Goal: Information Seeking & Learning: Compare options

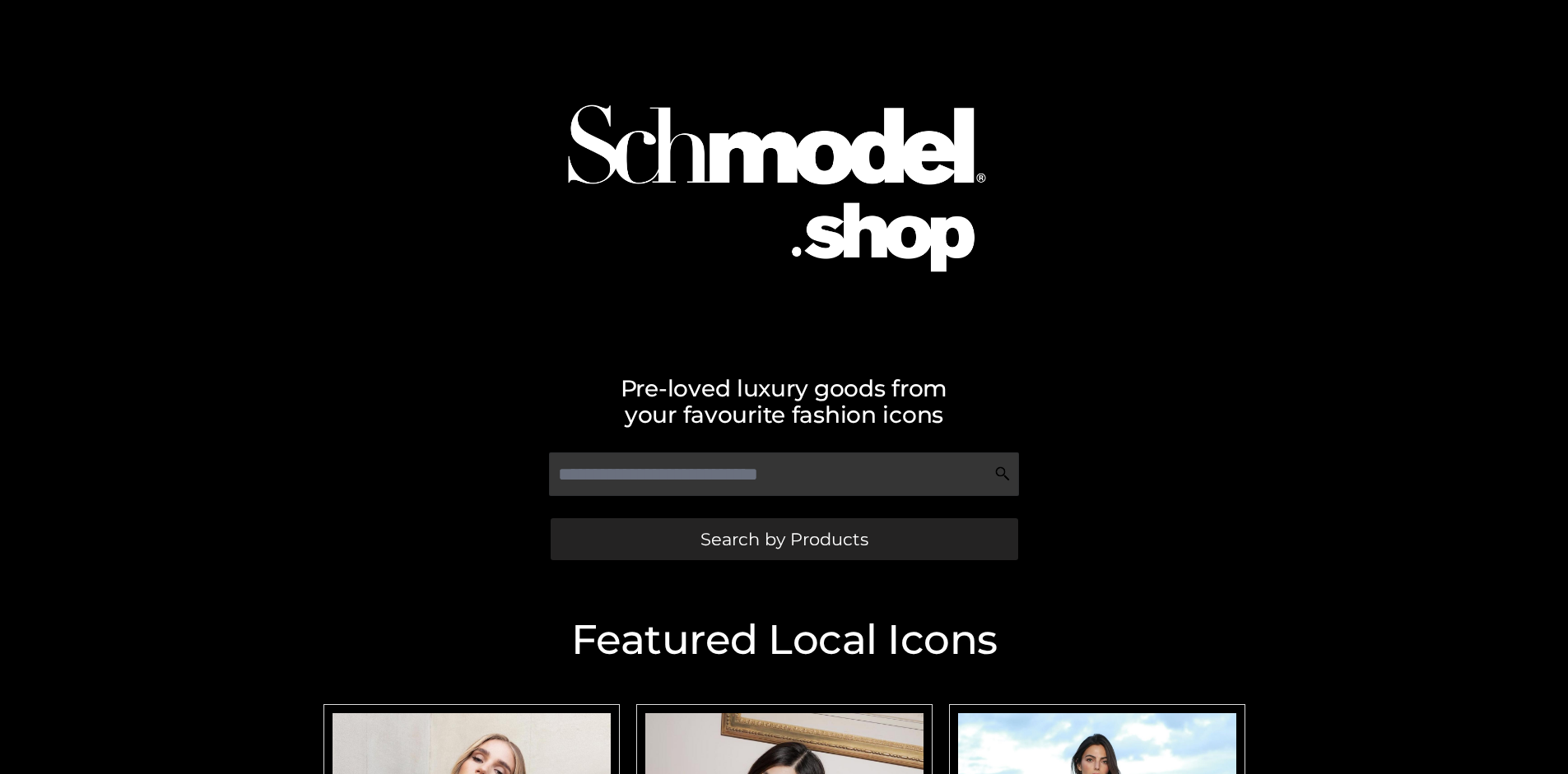
click at [784, 539] on span "Search by Products" at bounding box center [784, 539] width 168 height 18
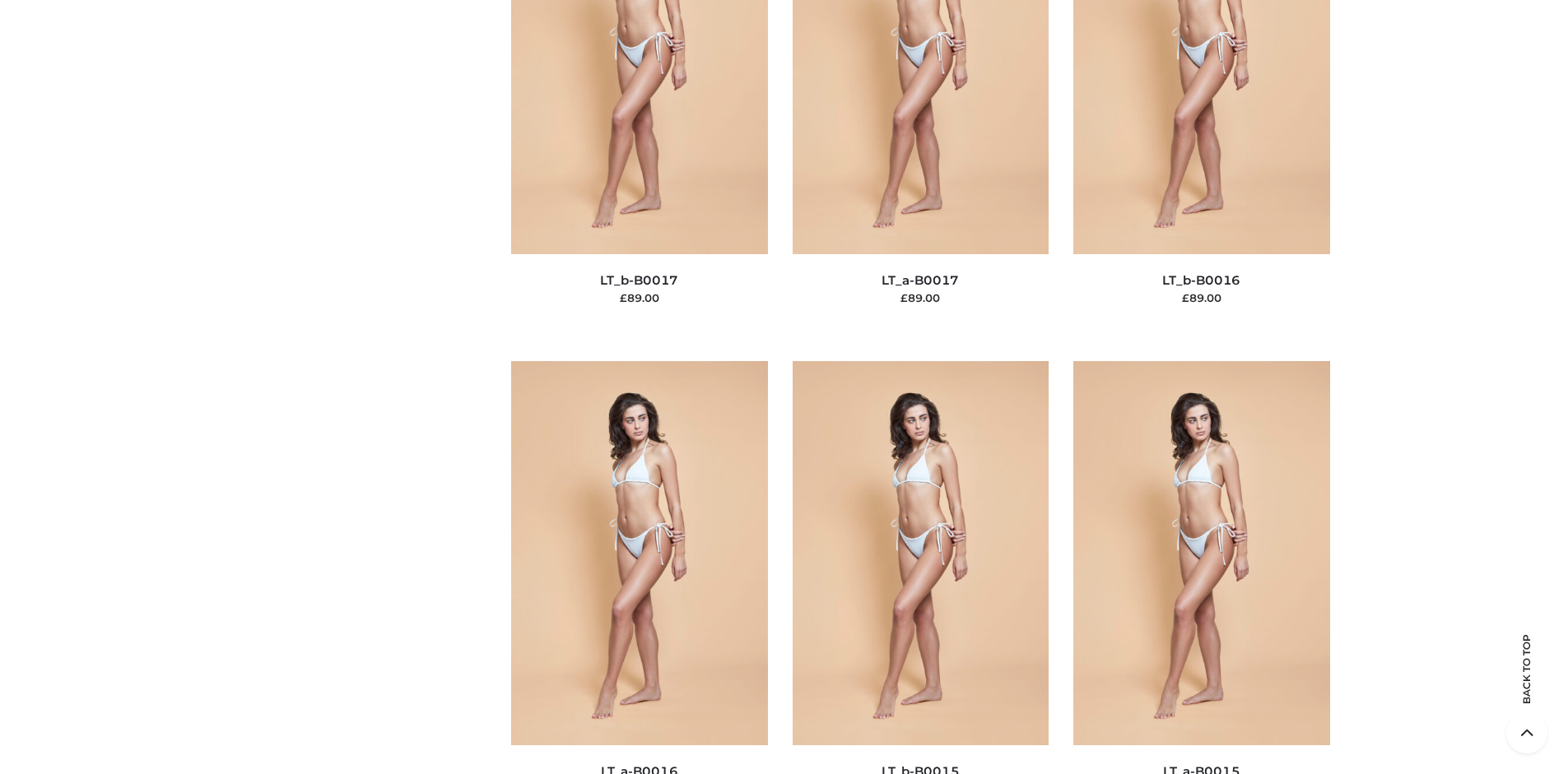
scroll to position [5522, 0]
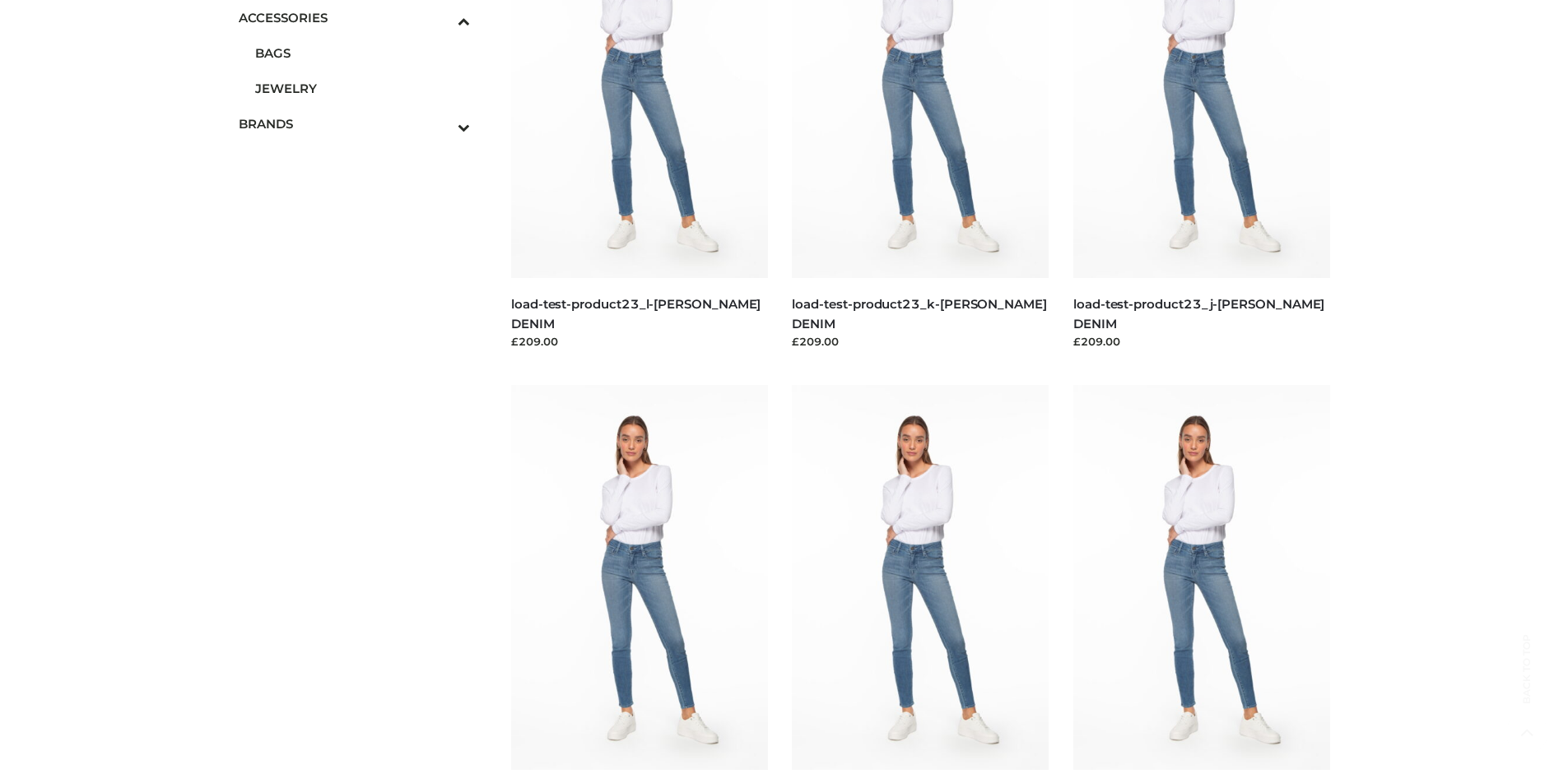
click at [362, 88] on span "JEWELRY" at bounding box center [363, 88] width 215 height 19
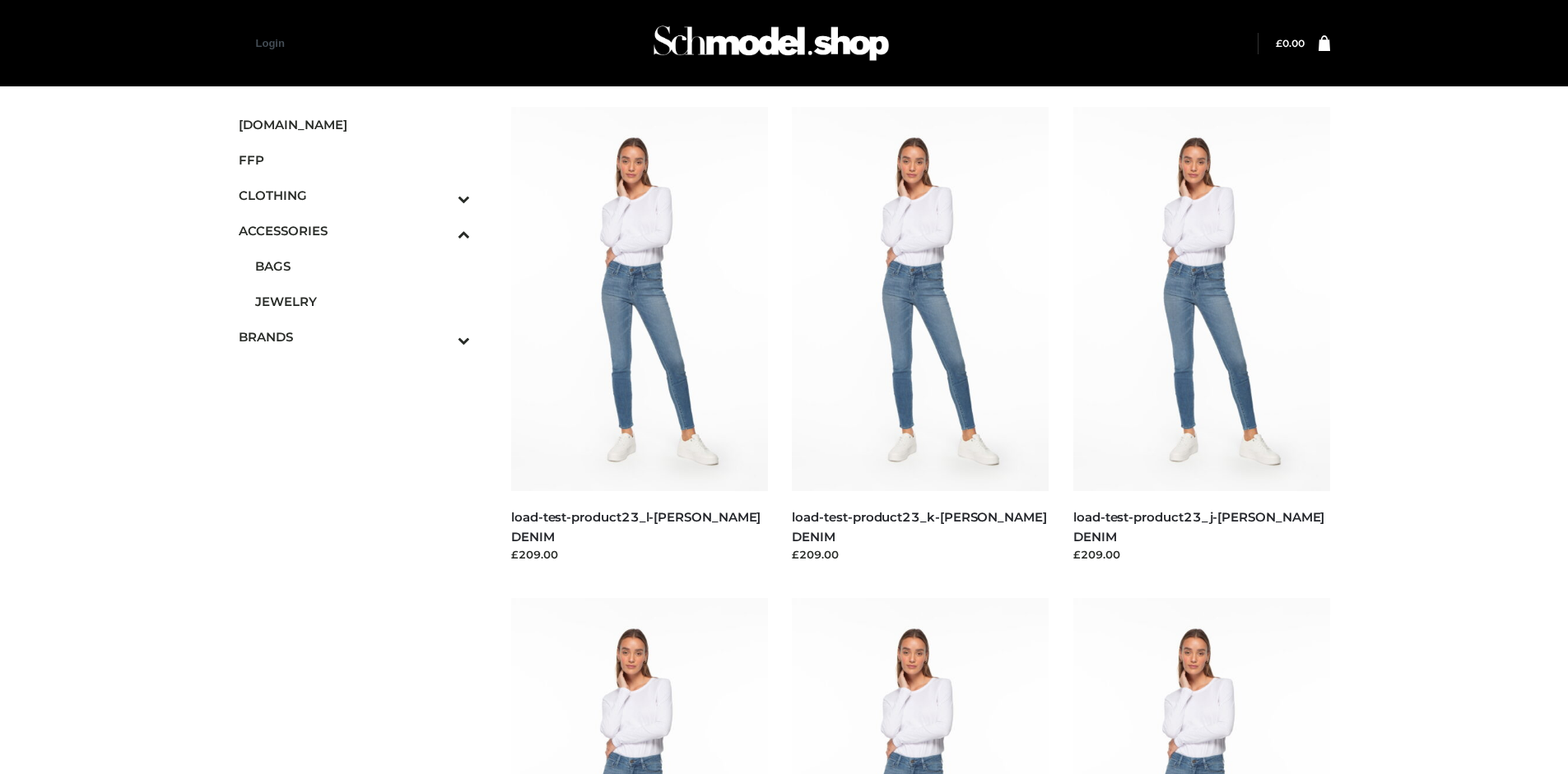
scroll to position [3755, 0]
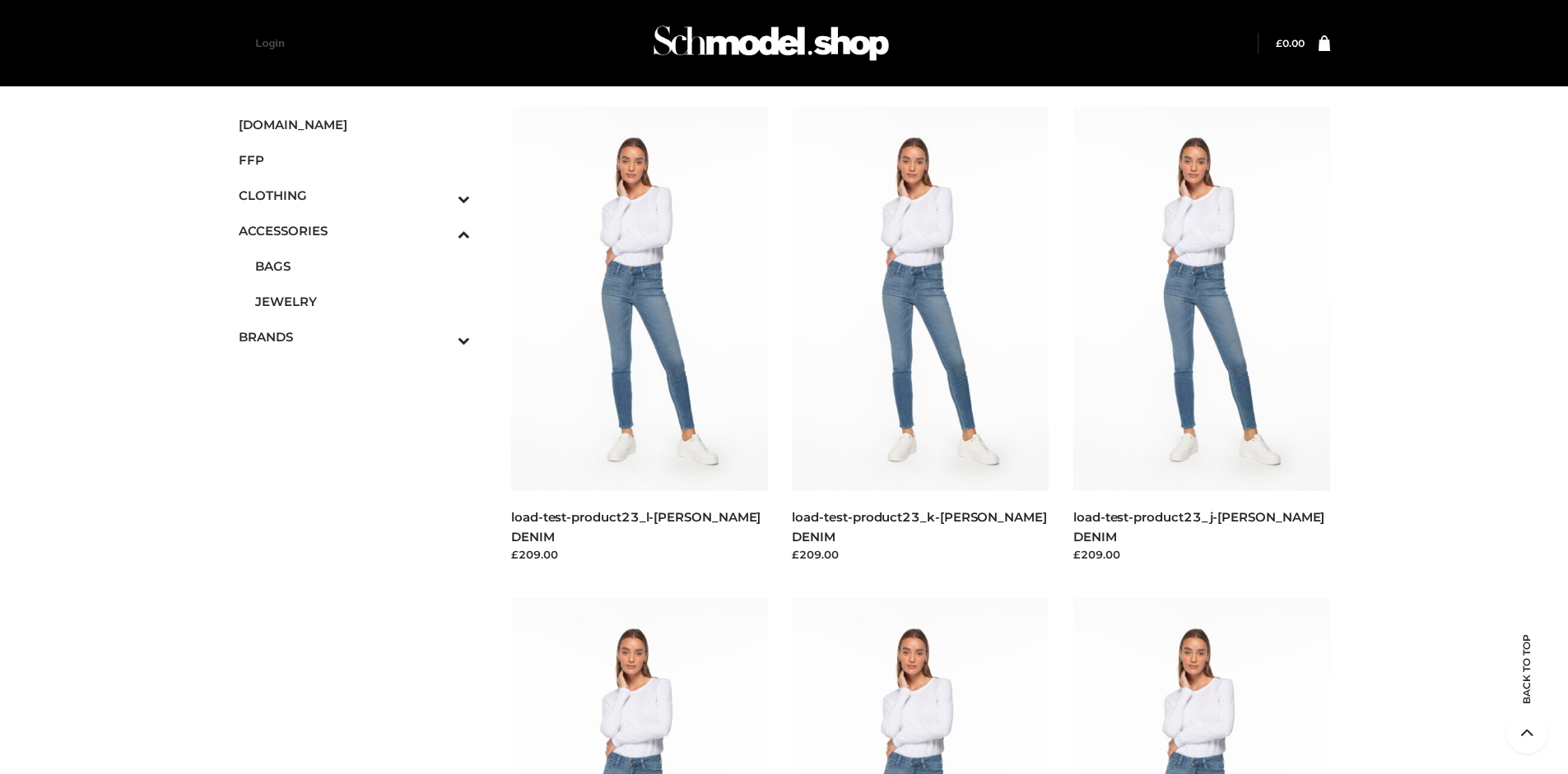
scroll to position [3248, 0]
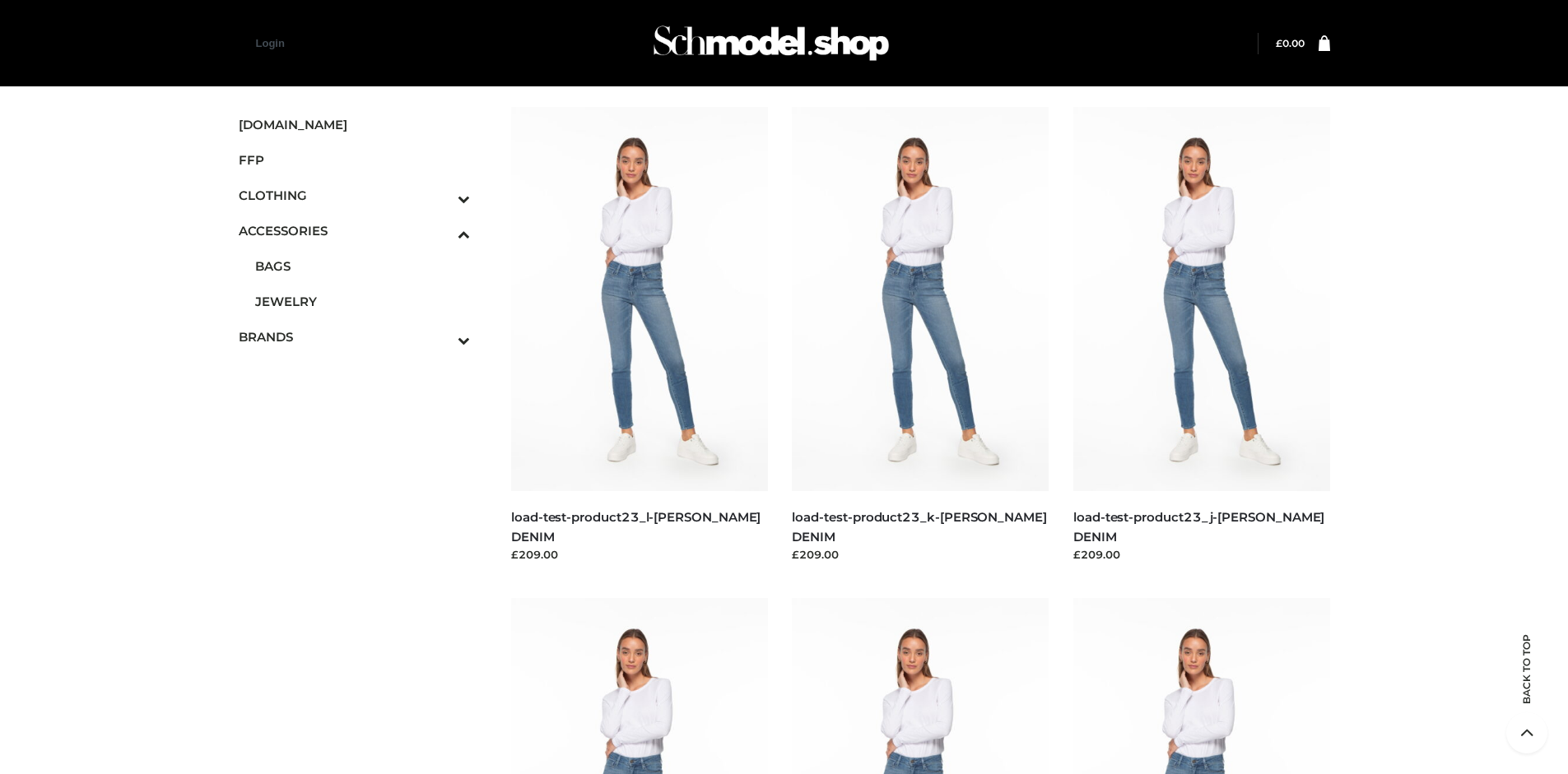
click at [441, 195] on icon "Toggle Submenu" at bounding box center [378, 198] width 185 height 19
click at [362, 336] on span "TWO PIECE" at bounding box center [363, 336] width 215 height 19
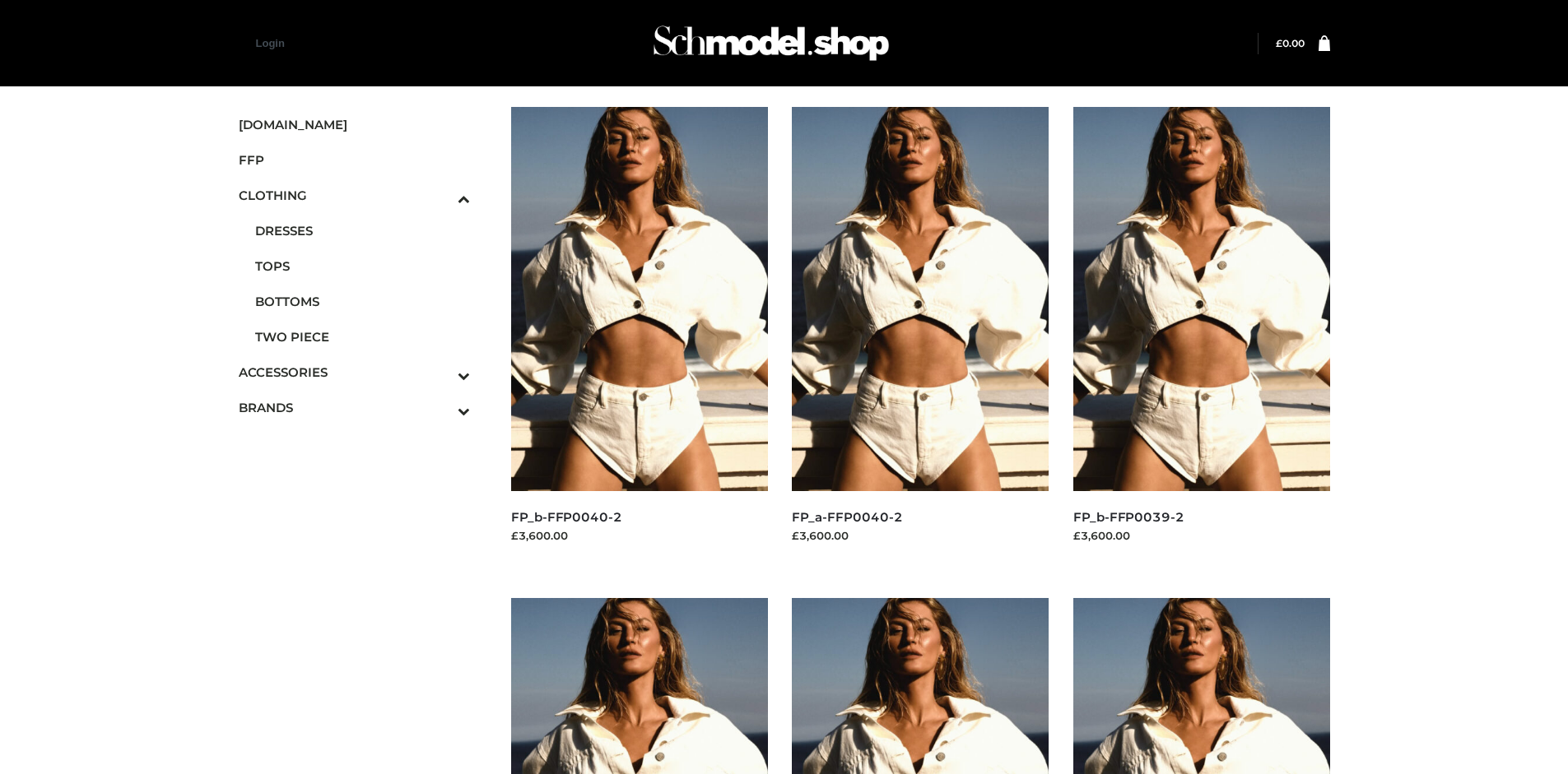
scroll to position [774, 0]
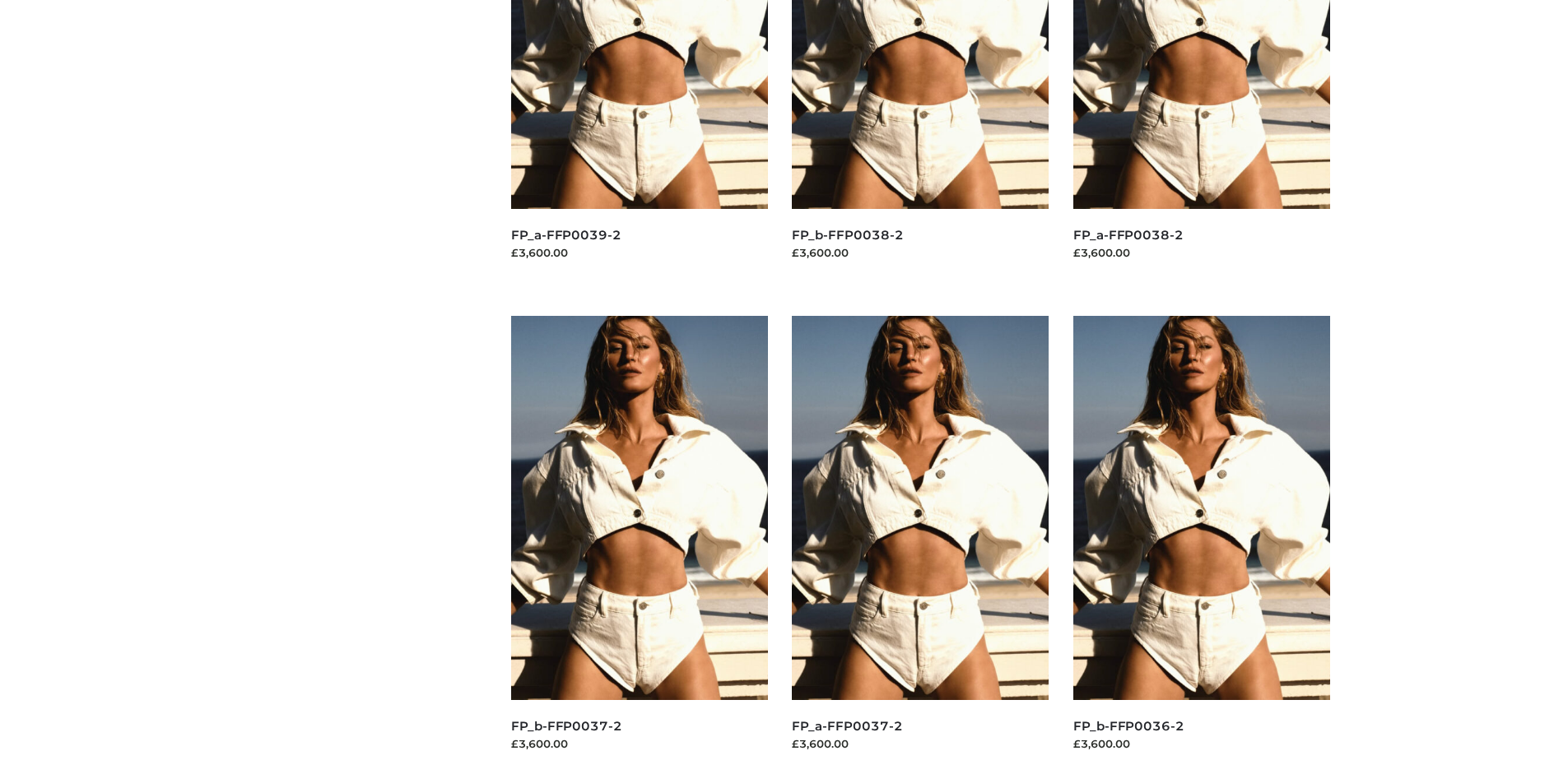
click at [920, 545] on img at bounding box center [920, 507] width 257 height 384
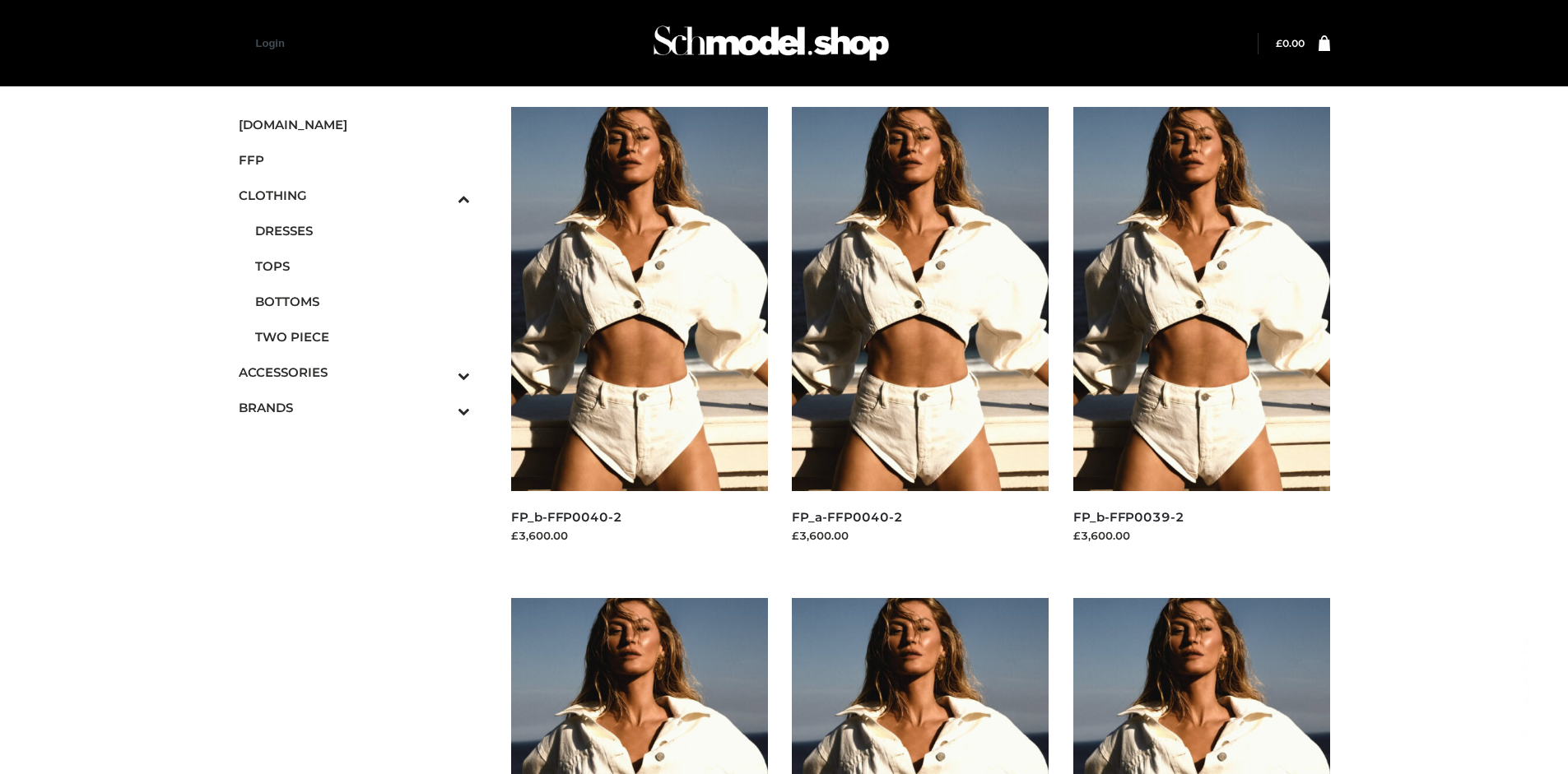
click at [1201, 335] on img at bounding box center [1202, 298] width 257 height 384
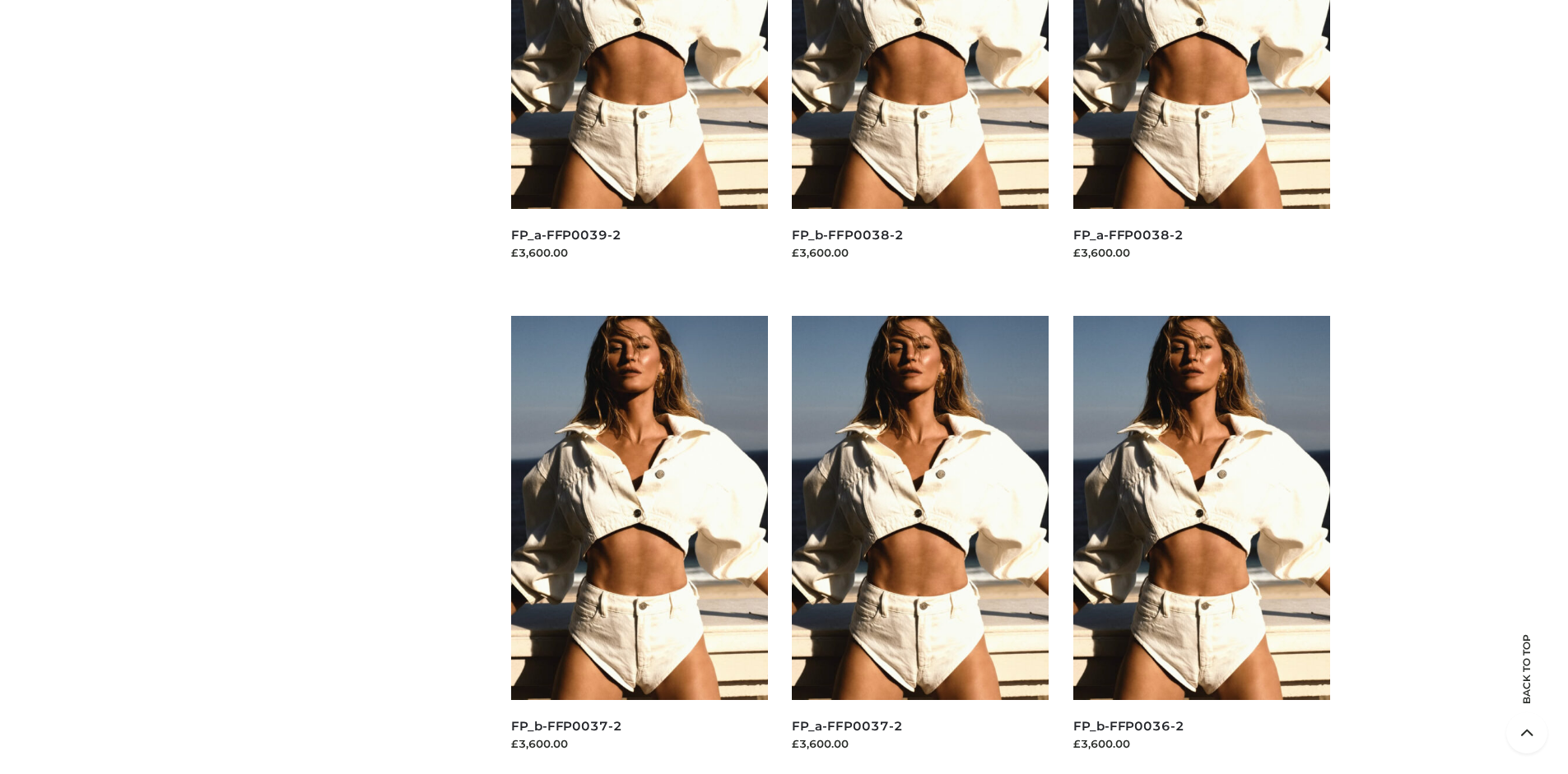
click at [638, 545] on img at bounding box center [639, 507] width 257 height 384
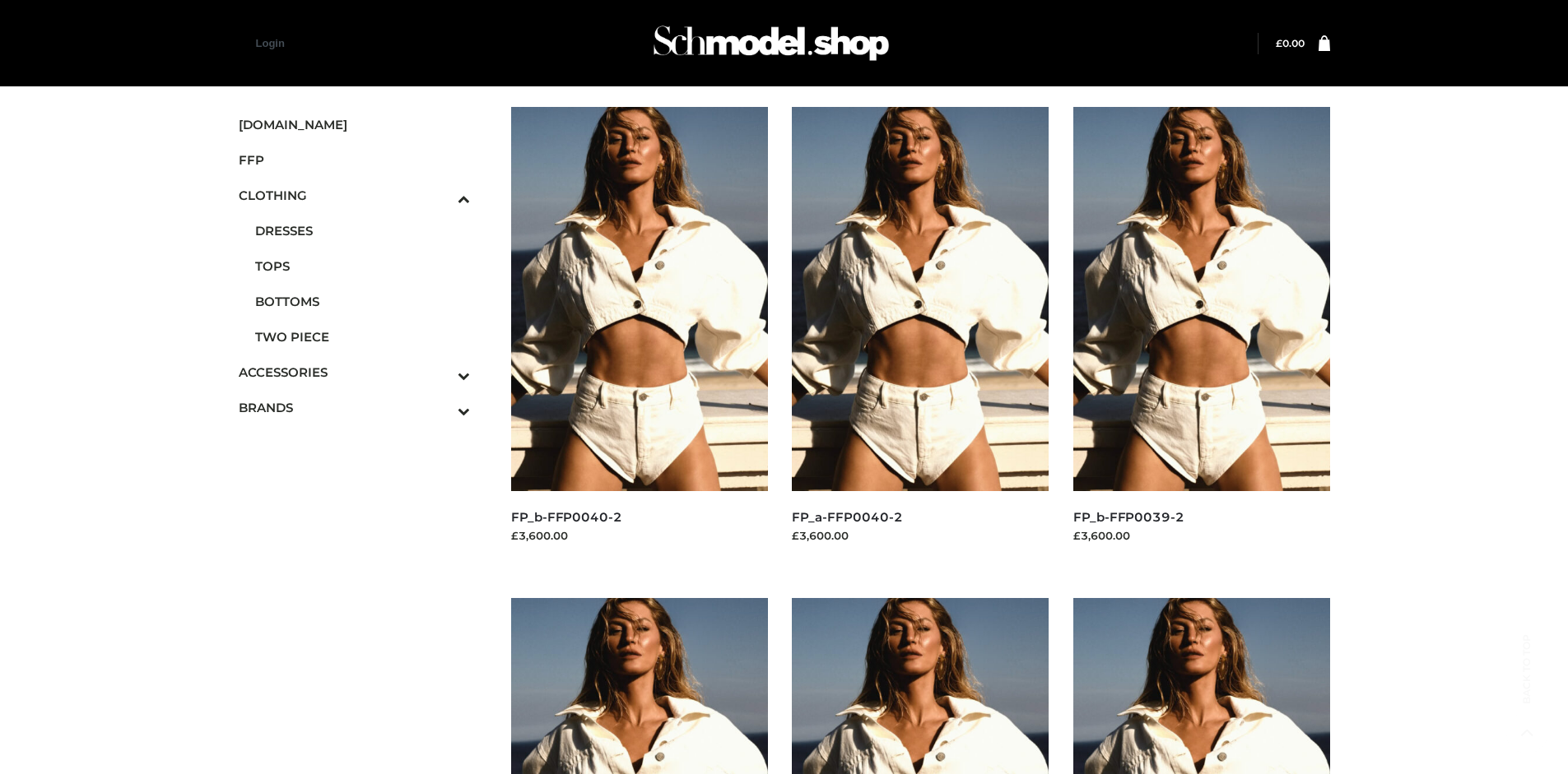
click at [0, 0] on span "OPP SWIMWEAR" at bounding box center [0, 0] width 0 height 0
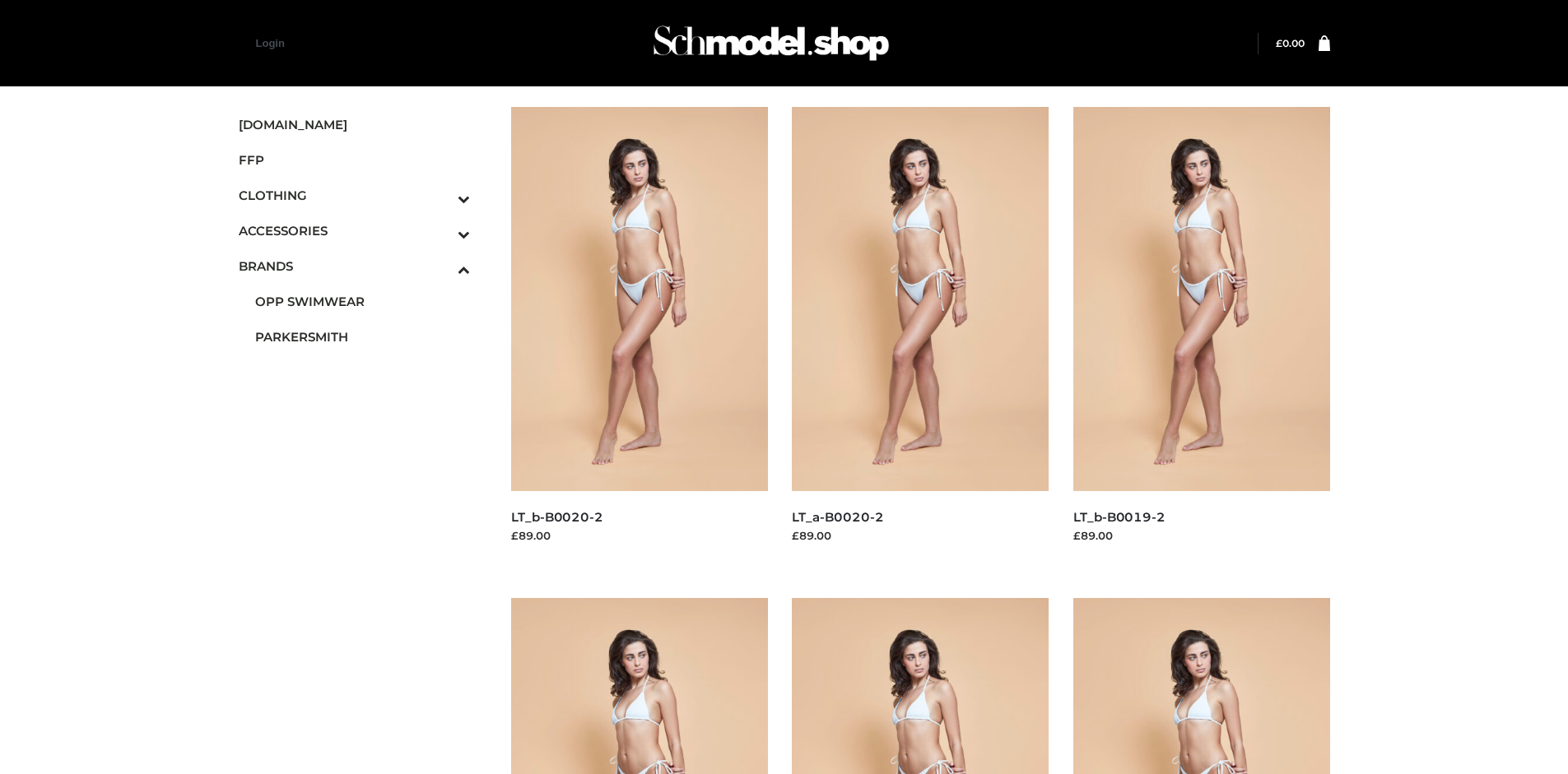
scroll to position [1266, 0]
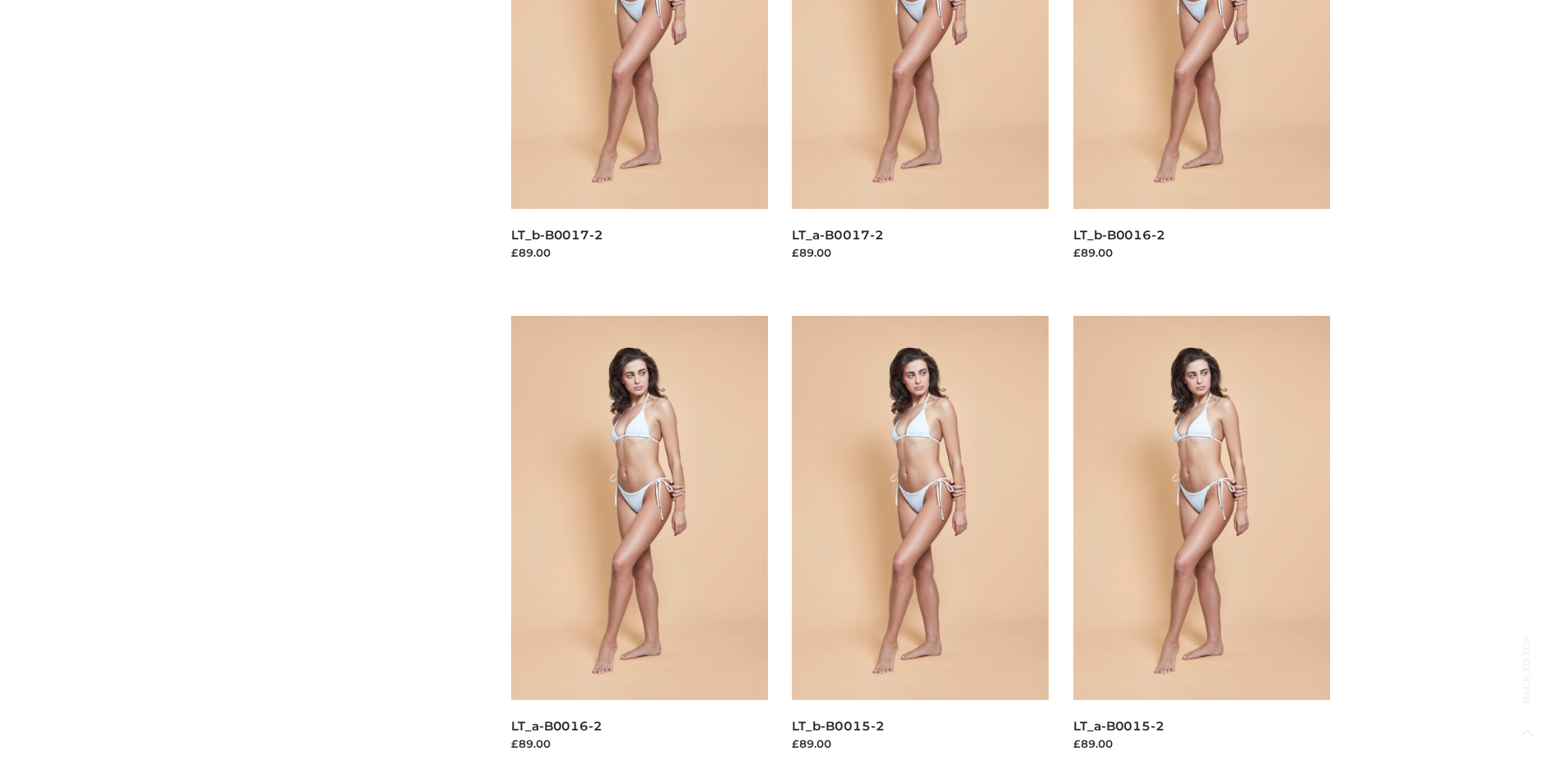
click at [1201, 545] on img at bounding box center [1202, 507] width 257 height 384
click at [638, 545] on img at bounding box center [639, 507] width 257 height 384
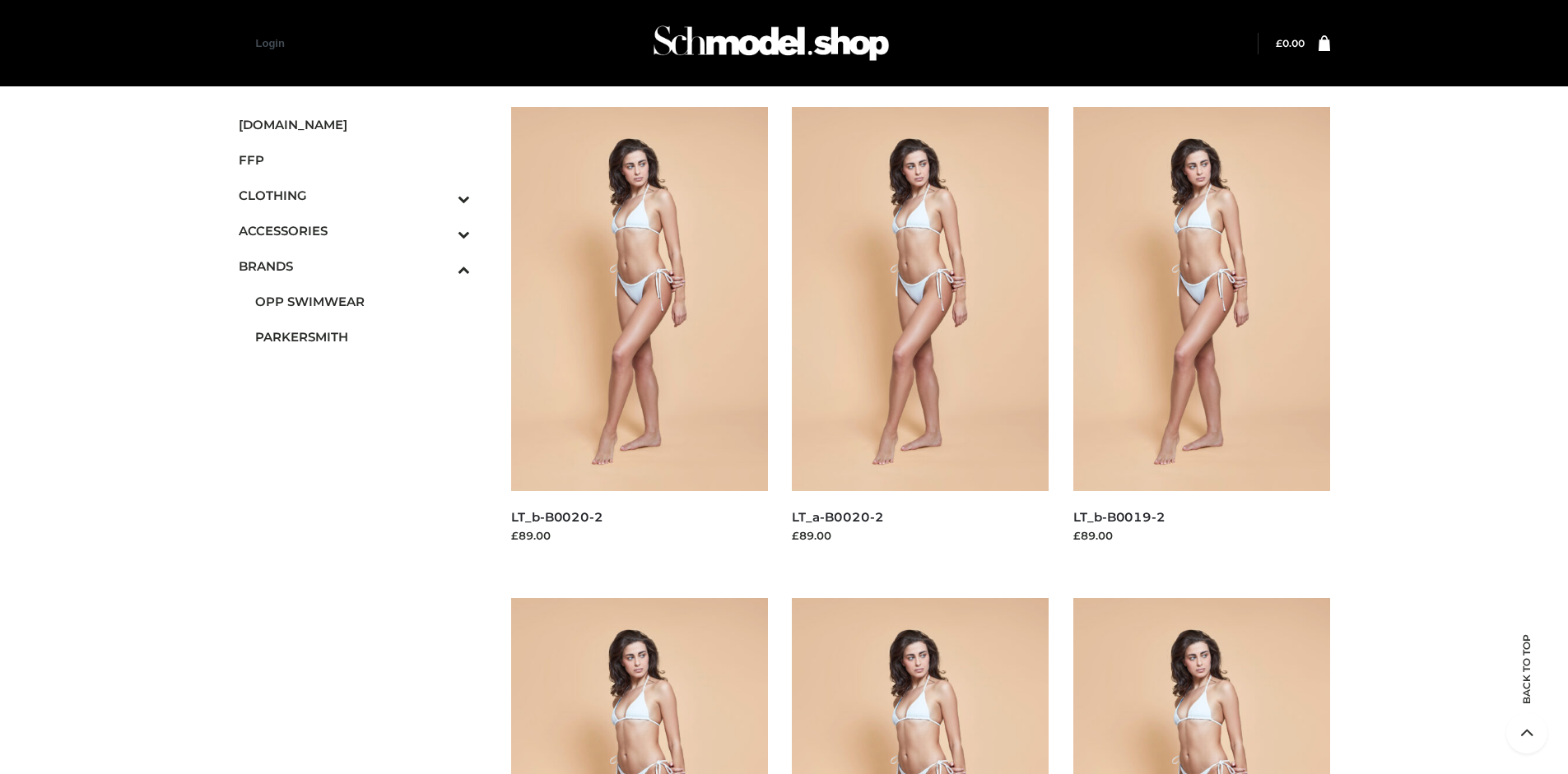
click at [638, 335] on img at bounding box center [639, 298] width 257 height 384
click at [1201, 335] on img at bounding box center [1202, 298] width 257 height 384
click at [354, 160] on span "FFP" at bounding box center [354, 160] width 232 height 19
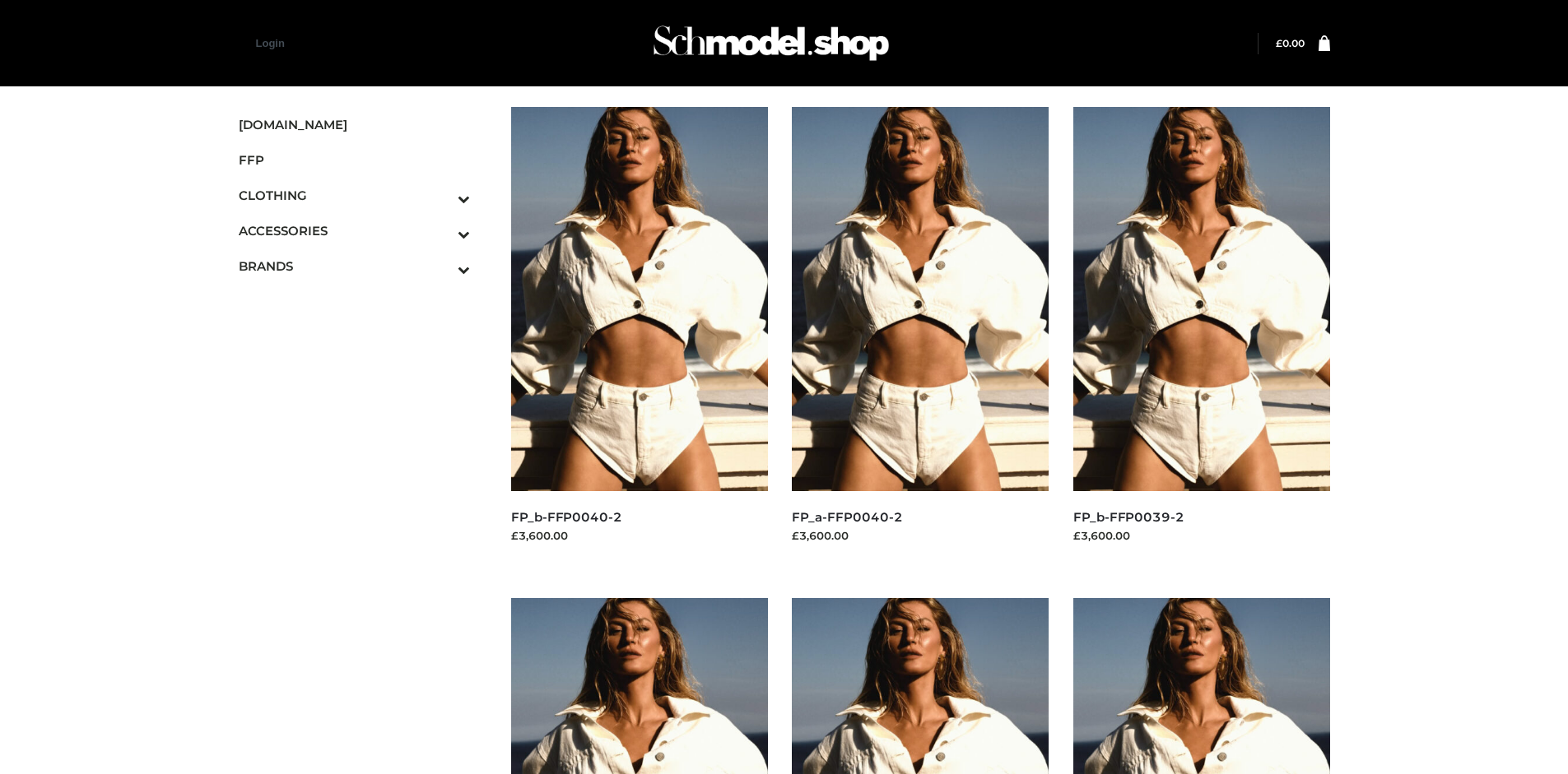
scroll to position [774, 0]
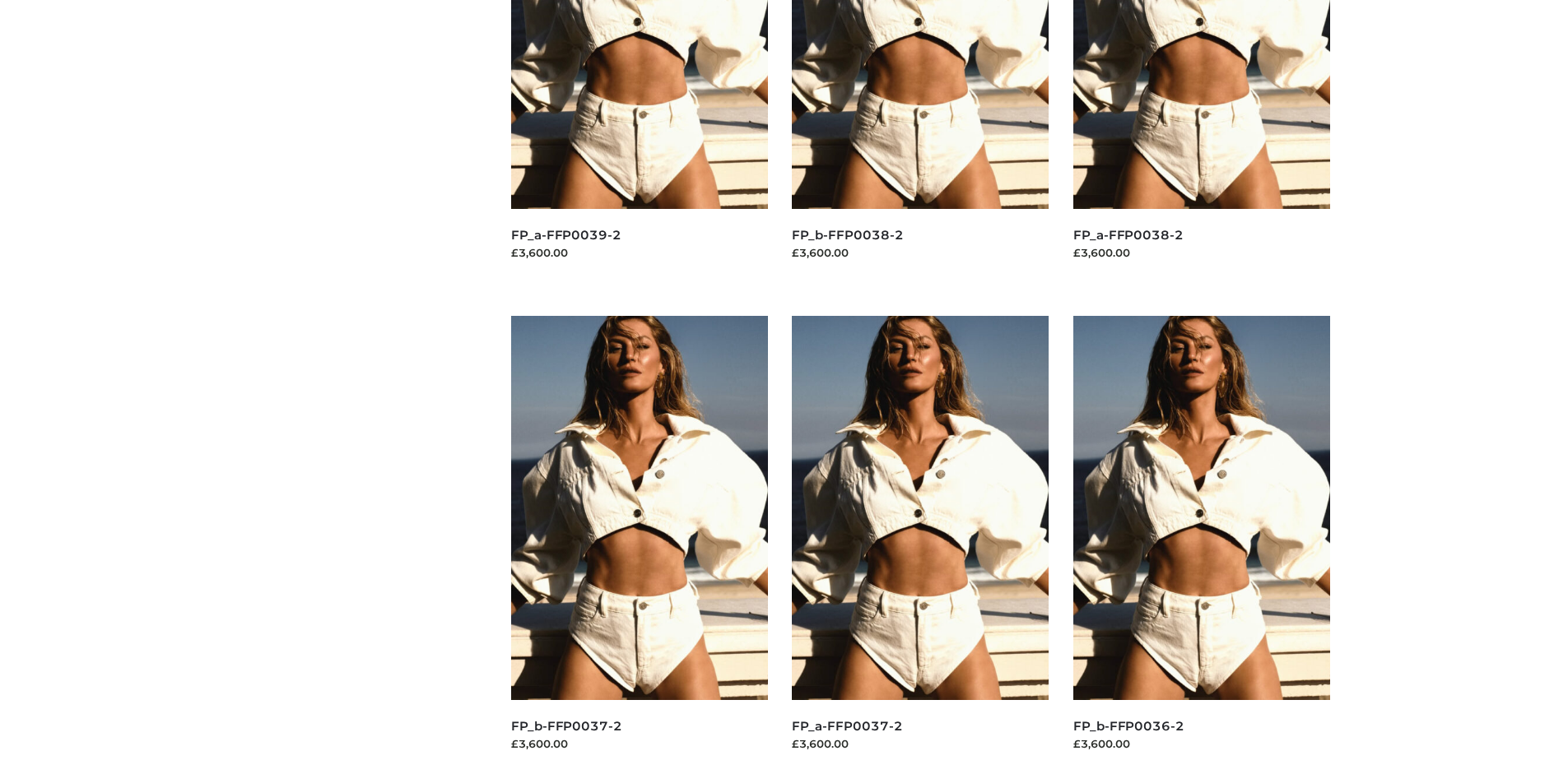
click at [1201, 545] on img at bounding box center [1202, 507] width 257 height 384
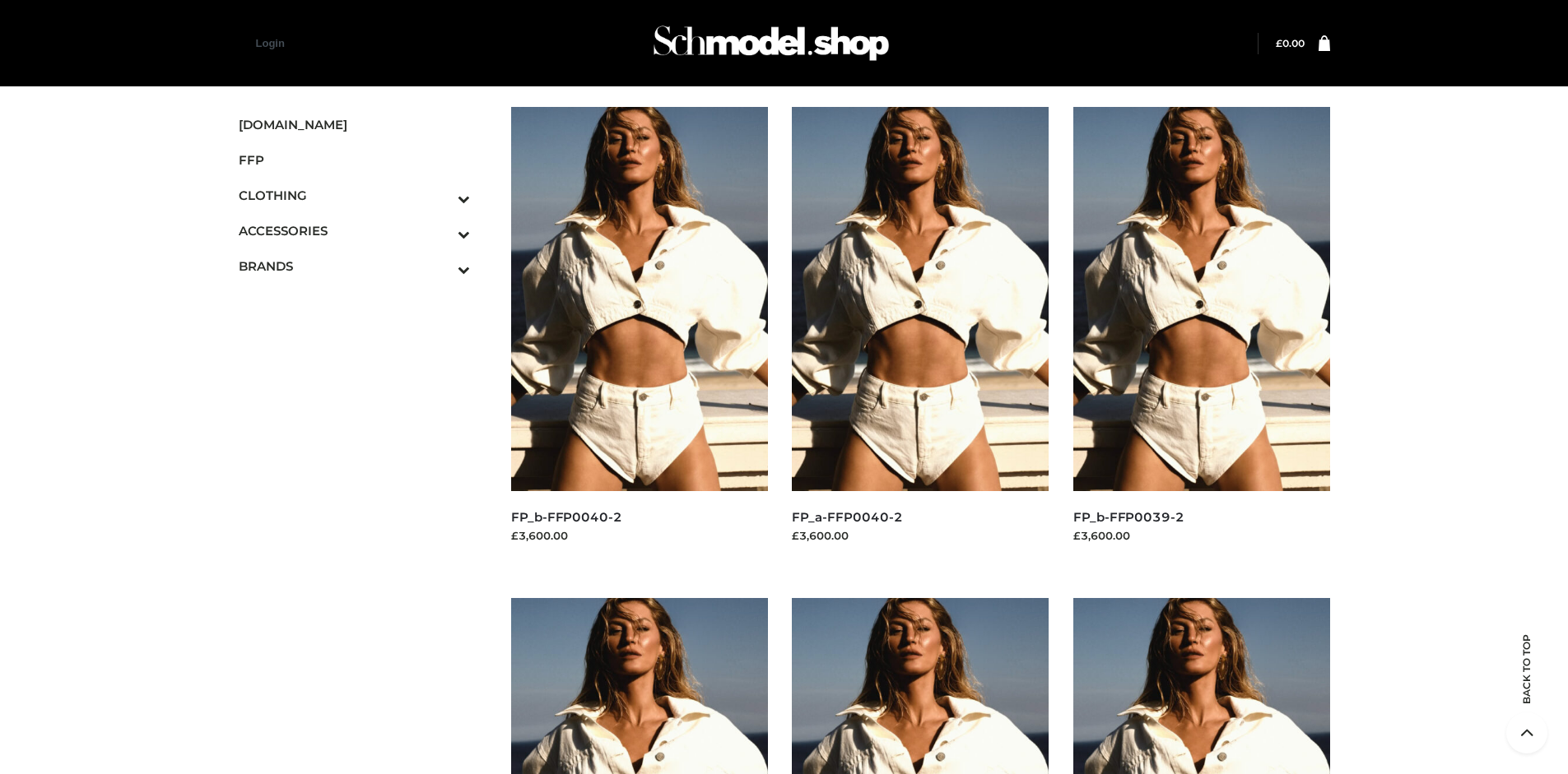
click at [1201, 335] on img at bounding box center [1202, 298] width 257 height 384
click at [638, 335] on img at bounding box center [639, 298] width 257 height 384
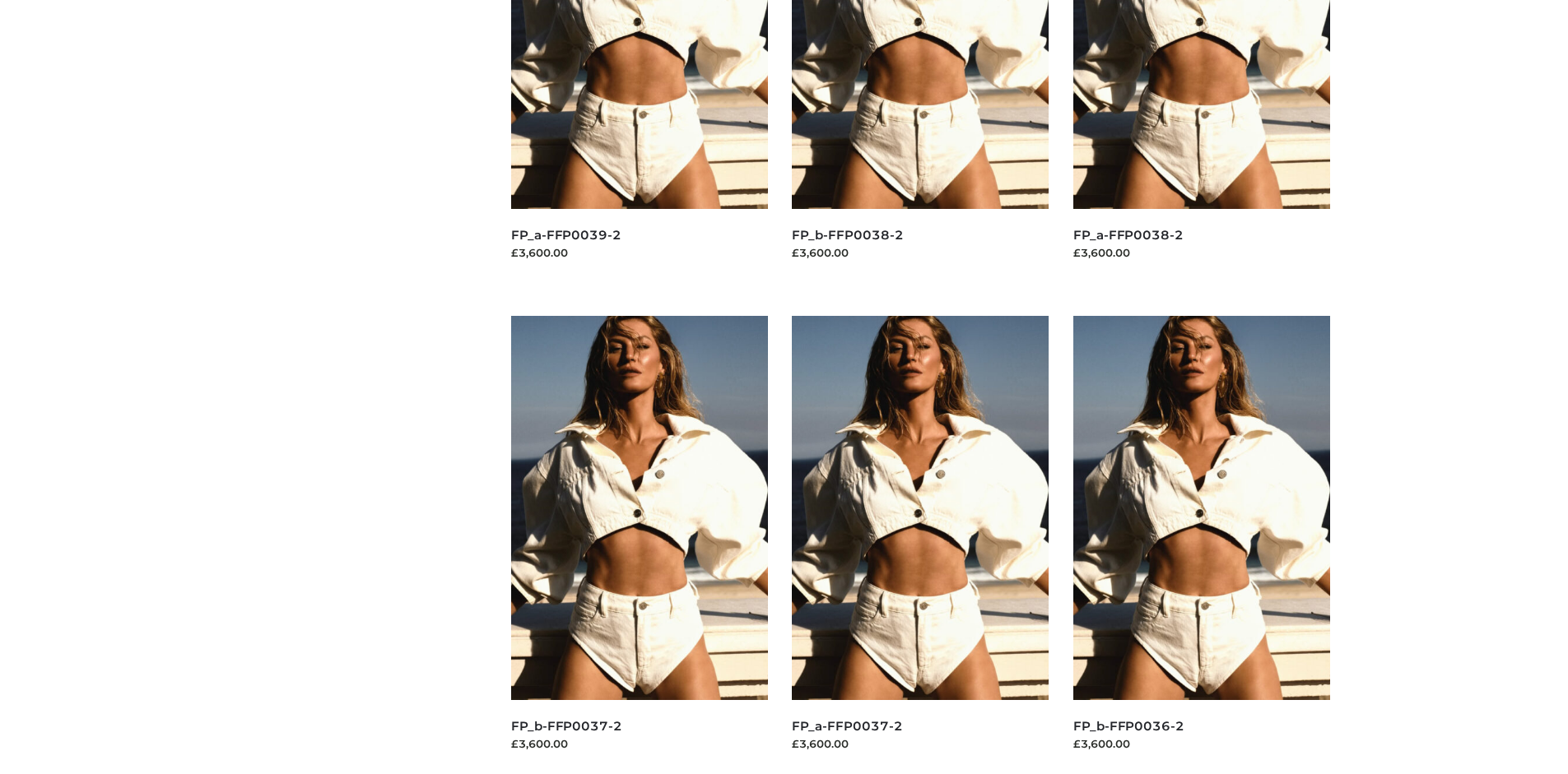
click at [920, 545] on img at bounding box center [920, 507] width 257 height 384
